Goal: Information Seeking & Learning: Learn about a topic

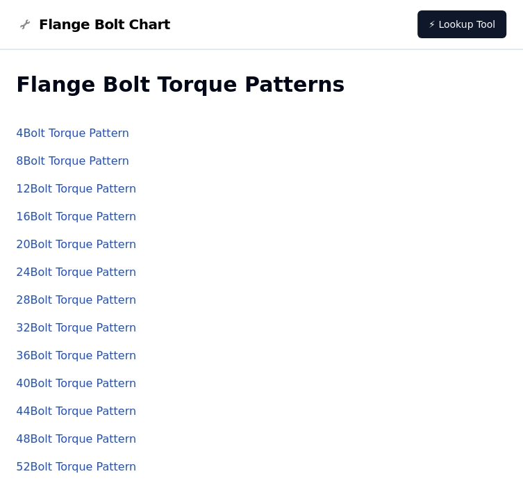
scroll to position [66, 0]
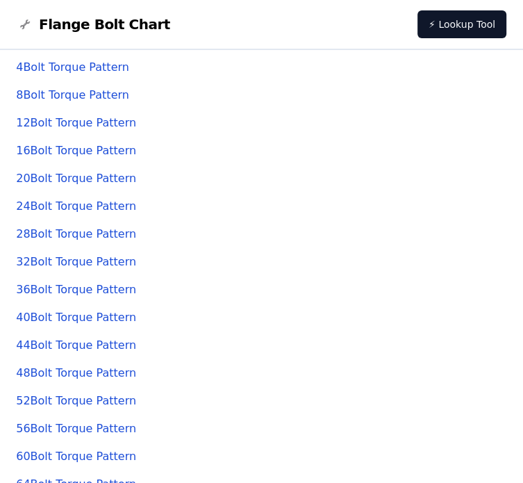
click at [85, 263] on link "32 Bolt Torque Pattern" at bounding box center [76, 261] width 120 height 13
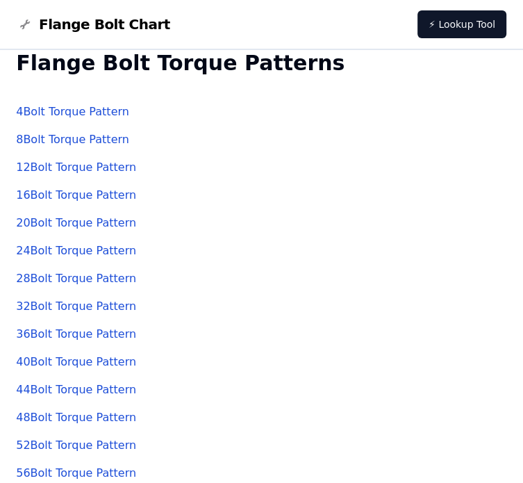
scroll to position [19, 0]
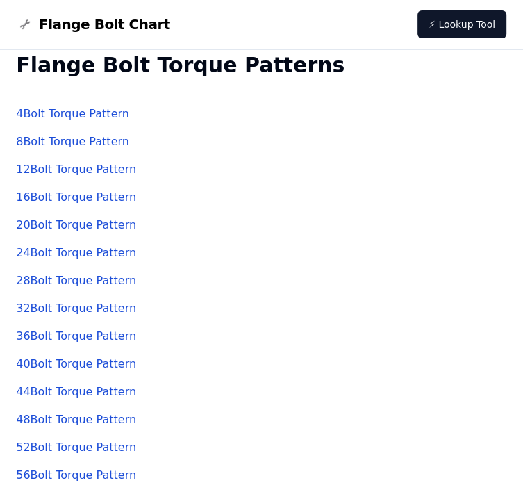
click at [70, 196] on link "16 Bolt Torque Pattern" at bounding box center [76, 196] width 120 height 13
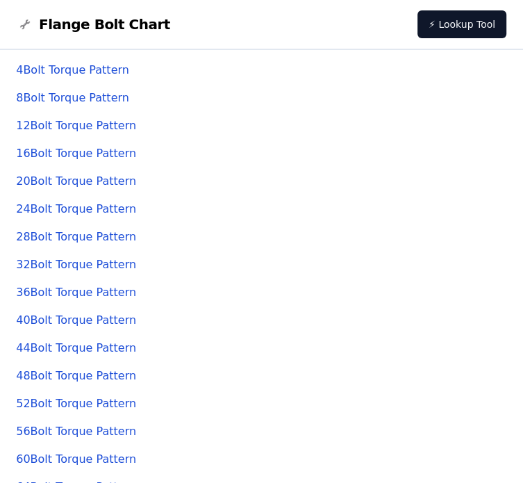
scroll to position [14, 0]
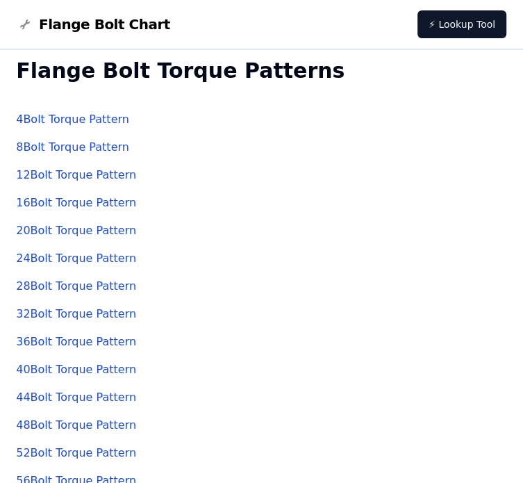
click at [99, 315] on link "32 Bolt Torque Pattern" at bounding box center [76, 313] width 120 height 13
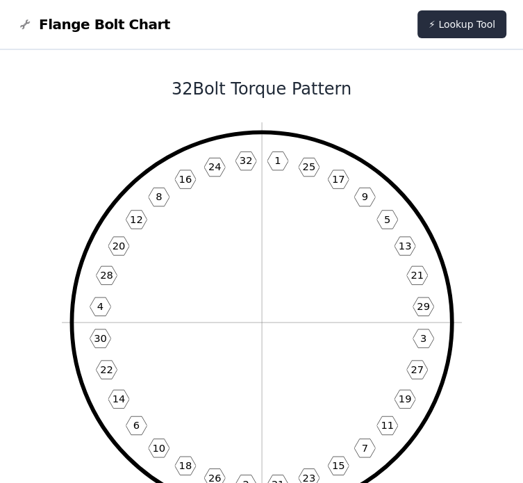
click at [462, 22] on link "⚡ Lookup Tool" at bounding box center [461, 24] width 89 height 28
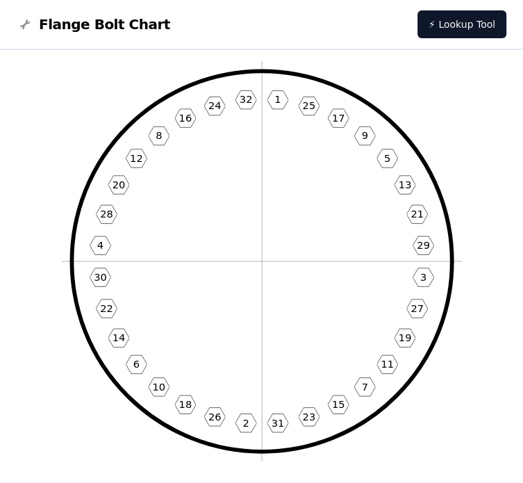
click at [280, 94] on text "1" at bounding box center [277, 99] width 6 height 12
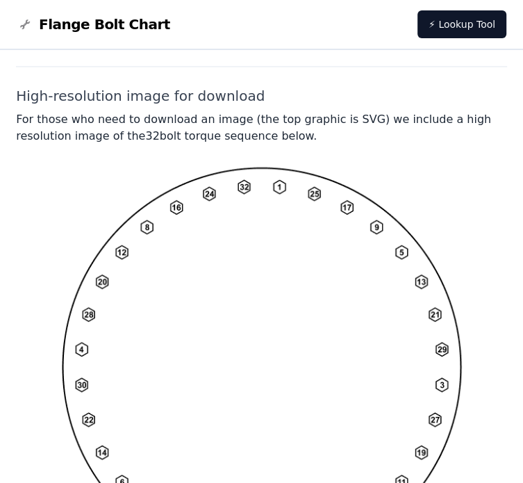
scroll to position [1086, 0]
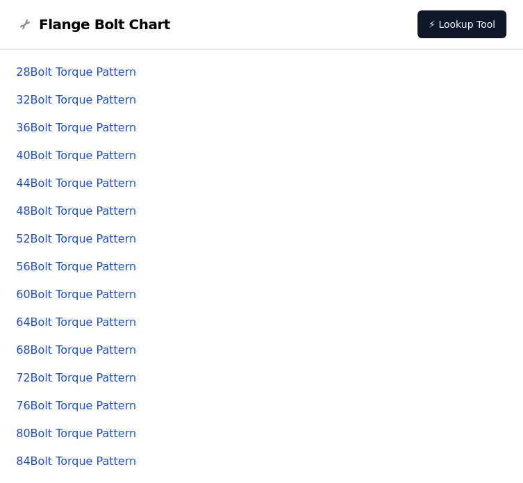
scroll to position [319, 0]
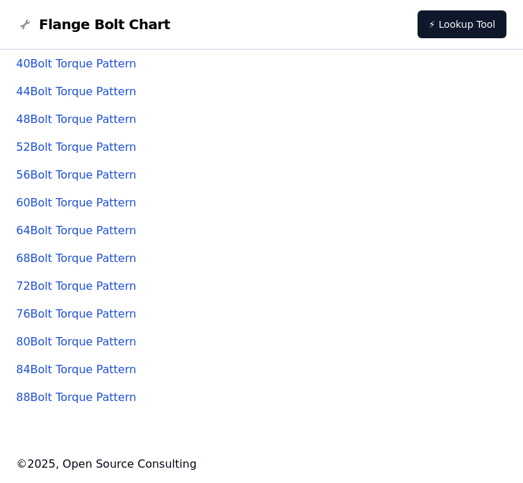
click at [89, 396] on link "88 Bolt Torque Pattern" at bounding box center [76, 396] width 120 height 13
